Goal: Information Seeking & Learning: Find specific fact

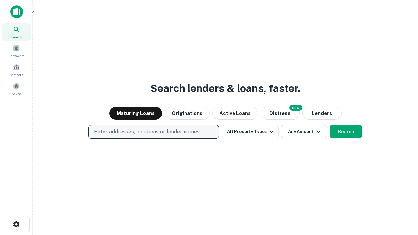
click at [154, 132] on p "Enter addresses, locations or lender names" at bounding box center [147, 132] width 106 height 8
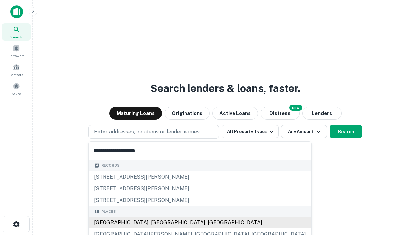
click at [156, 223] on div "[GEOGRAPHIC_DATA], [GEOGRAPHIC_DATA], [GEOGRAPHIC_DATA]" at bounding box center [200, 223] width 222 height 12
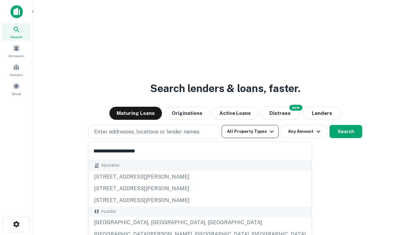
click at [250, 132] on button "All Property Types" at bounding box center [250, 131] width 57 height 13
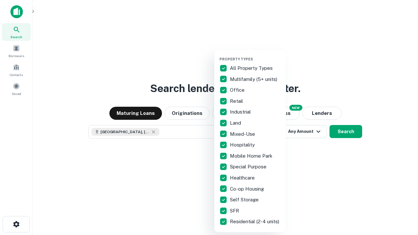
click at [255, 55] on button "button" at bounding box center [255, 55] width 72 height 0
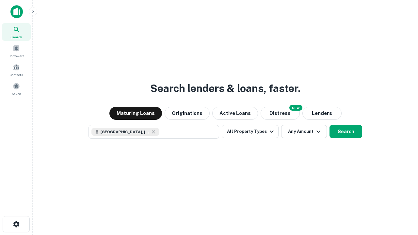
scroll to position [10, 0]
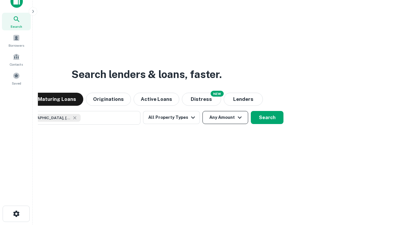
click at [203, 111] on button "Any Amount" at bounding box center [226, 117] width 46 height 13
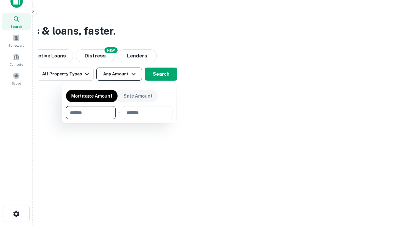
type input "*******"
click at [119, 119] on button "button" at bounding box center [119, 119] width 106 height 0
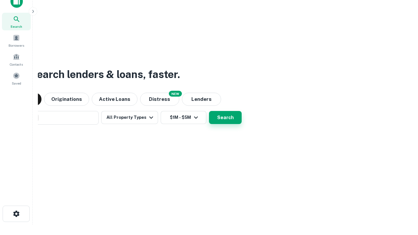
click at [209, 111] on button "Search" at bounding box center [225, 117] width 33 height 13
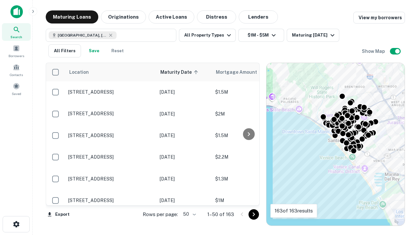
click at [188, 214] on body "Search Borrowers Contacts Saved Maturing Loans Originations Active Loans Distre…" at bounding box center [209, 117] width 418 height 235
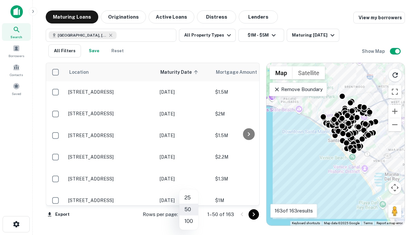
click at [189, 198] on li "25" at bounding box center [188, 198] width 19 height 12
